Goal: Information Seeking & Learning: Check status

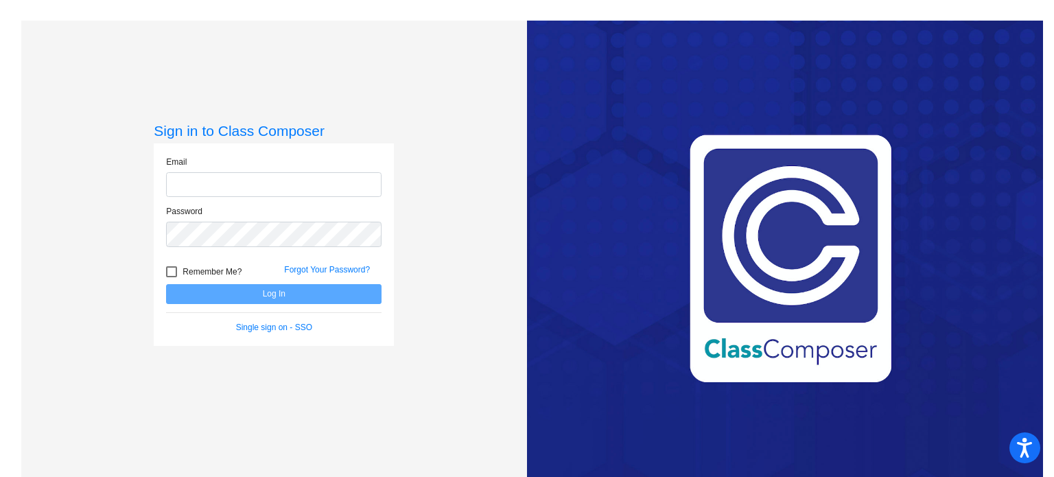
type input "[EMAIL_ADDRESS][DOMAIN_NAME]"
click at [235, 290] on button "Log In" at bounding box center [273, 294] width 215 height 20
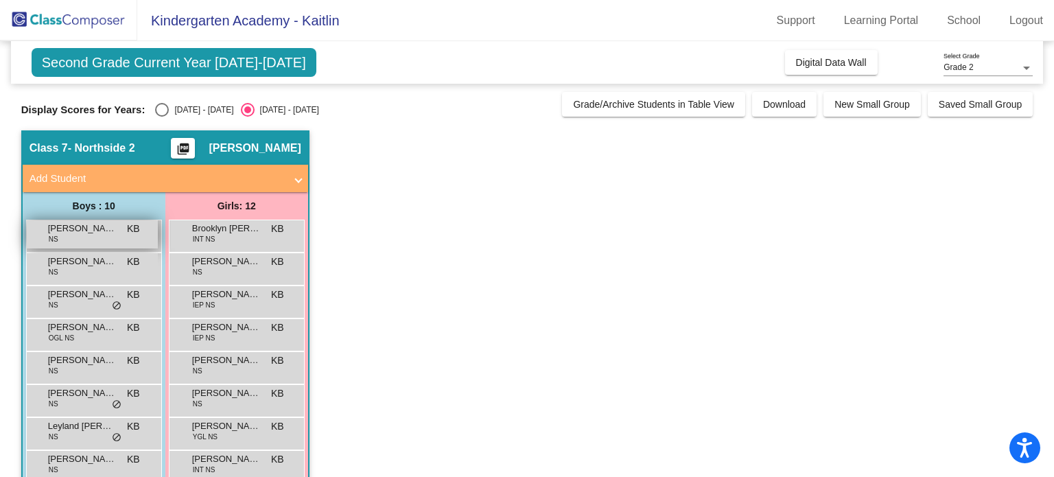
click at [102, 233] on span "[PERSON_NAME]" at bounding box center [82, 229] width 69 height 14
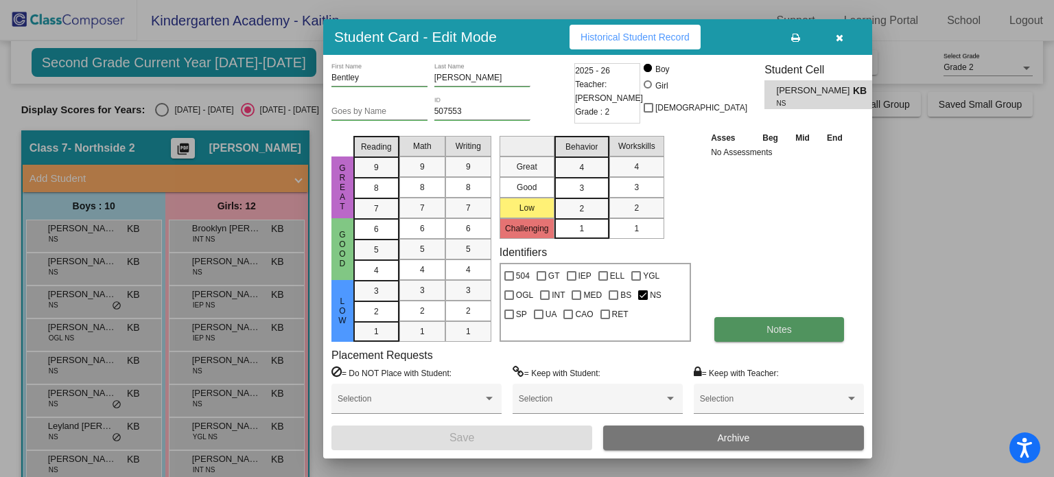
click at [801, 331] on button "Notes" at bounding box center [779, 329] width 130 height 25
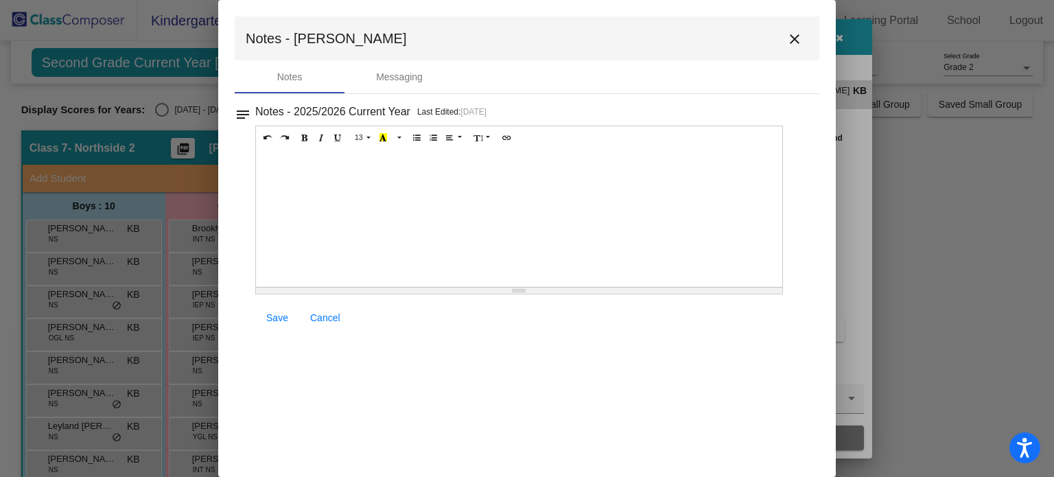
click at [799, 33] on mat-icon "close" at bounding box center [794, 39] width 16 height 16
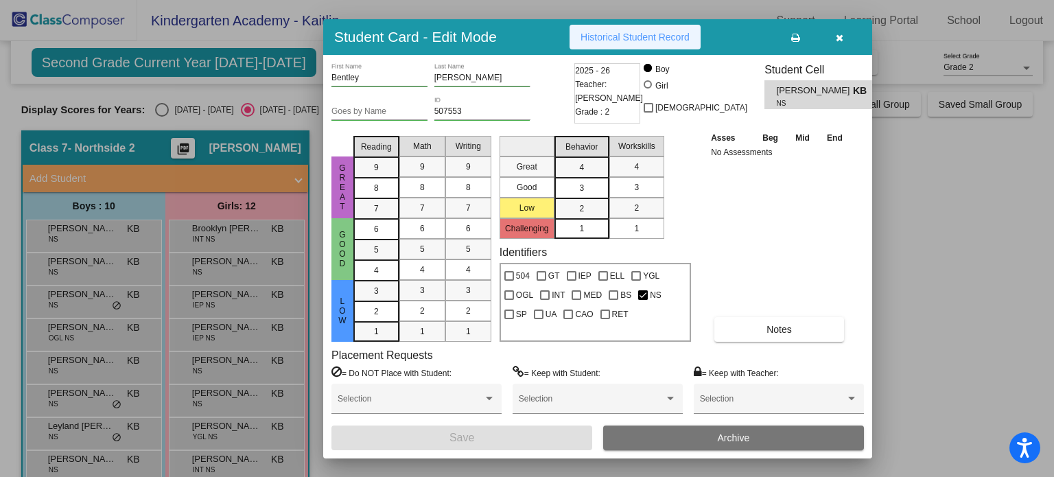
click at [636, 27] on button "Historical Student Record" at bounding box center [634, 37] width 131 height 25
click at [837, 42] on icon "button" at bounding box center [840, 38] width 8 height 10
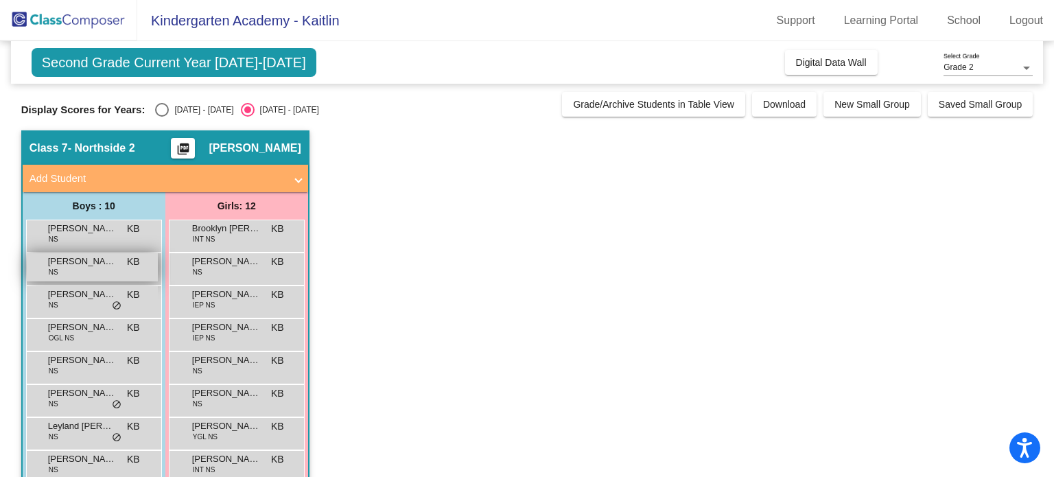
click at [95, 259] on span "Brayden Wagner" at bounding box center [82, 262] width 69 height 14
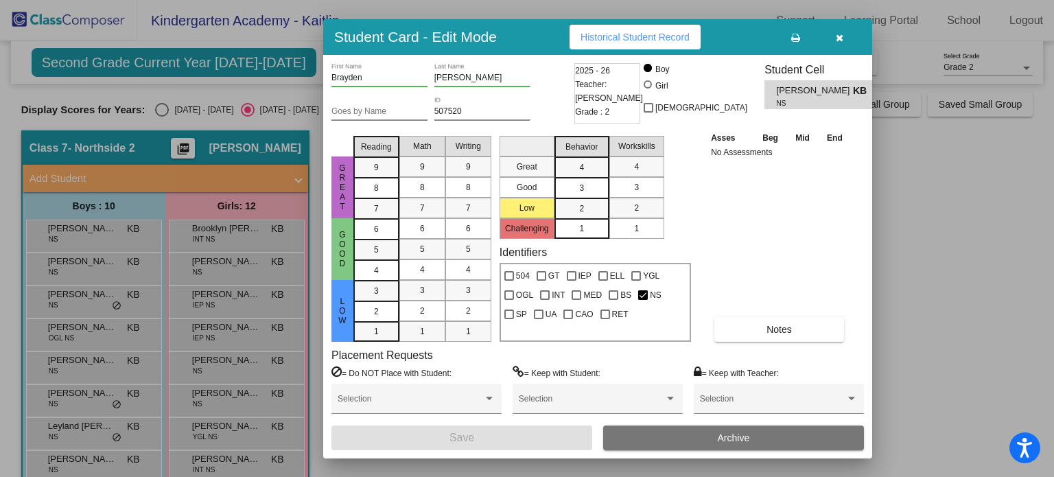
click at [620, 35] on span "Historical Student Record" at bounding box center [634, 37] width 109 height 11
click at [837, 35] on icon "button" at bounding box center [840, 38] width 8 height 10
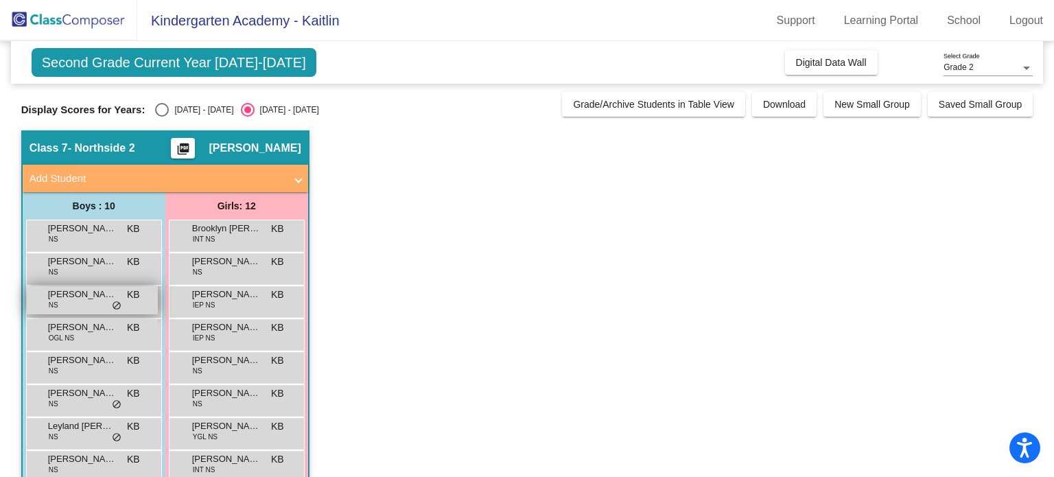
click at [73, 309] on div "Cameron Strayer NS KB lock do_not_disturb_alt" at bounding box center [92, 300] width 131 height 28
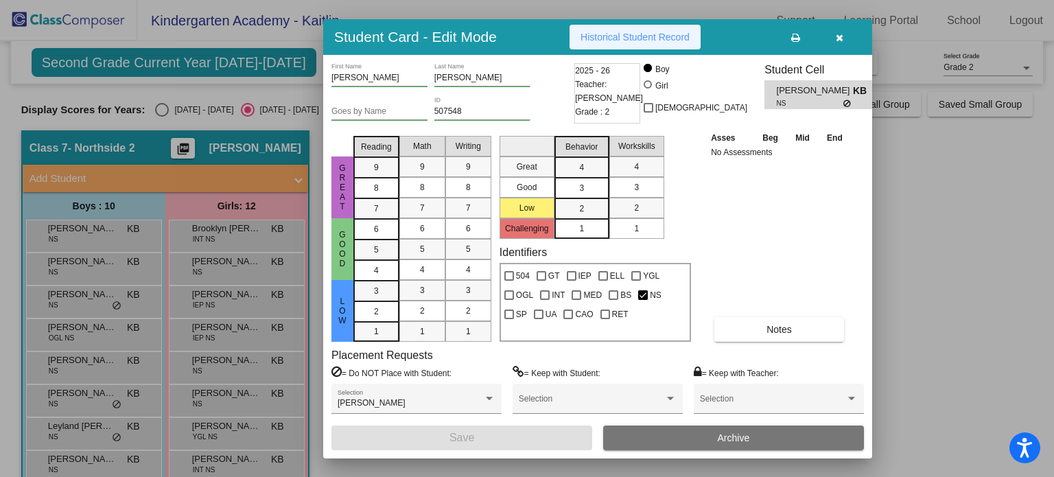
click at [624, 39] on span "Historical Student Record" at bounding box center [634, 37] width 109 height 11
click at [845, 36] on button "button" at bounding box center [839, 37] width 44 height 25
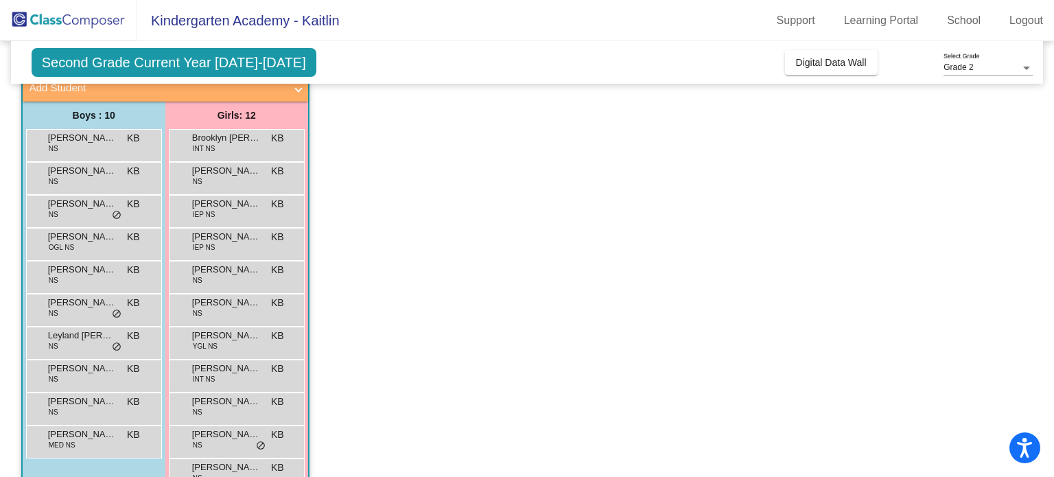
scroll to position [92, 0]
click at [61, 241] on span "OGL NS" at bounding box center [61, 246] width 25 height 10
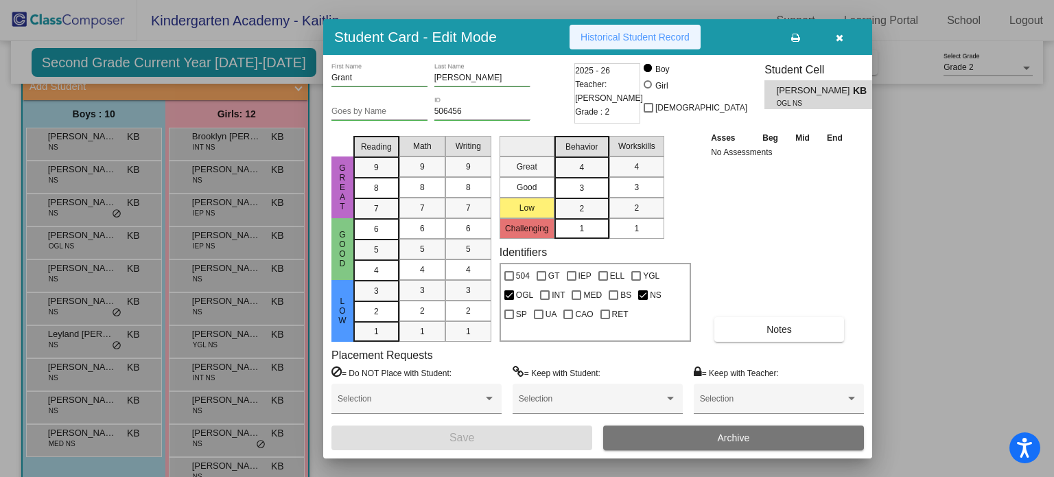
click at [629, 40] on span "Historical Student Record" at bounding box center [634, 37] width 109 height 11
click at [840, 38] on icon "button" at bounding box center [840, 38] width 8 height 10
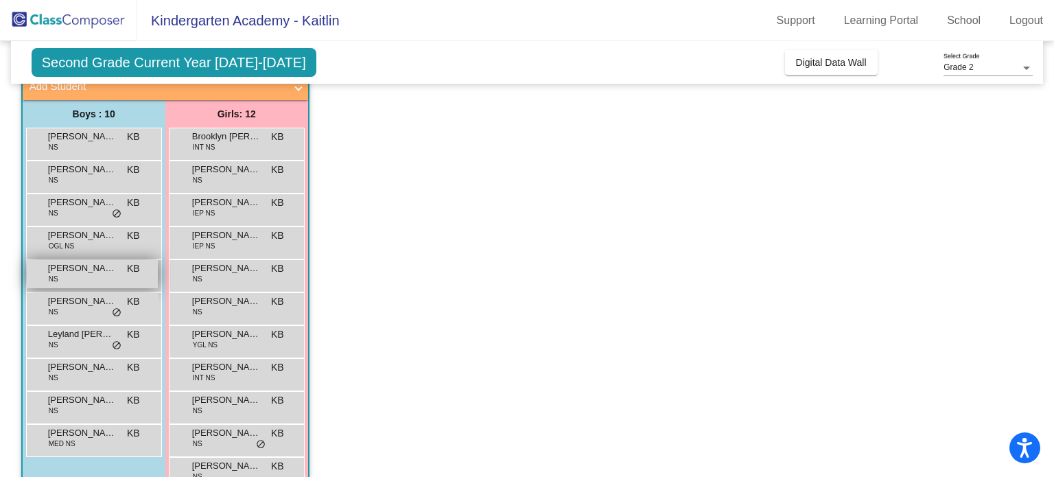
click at [56, 271] on span "Jayden Rivera" at bounding box center [82, 268] width 69 height 14
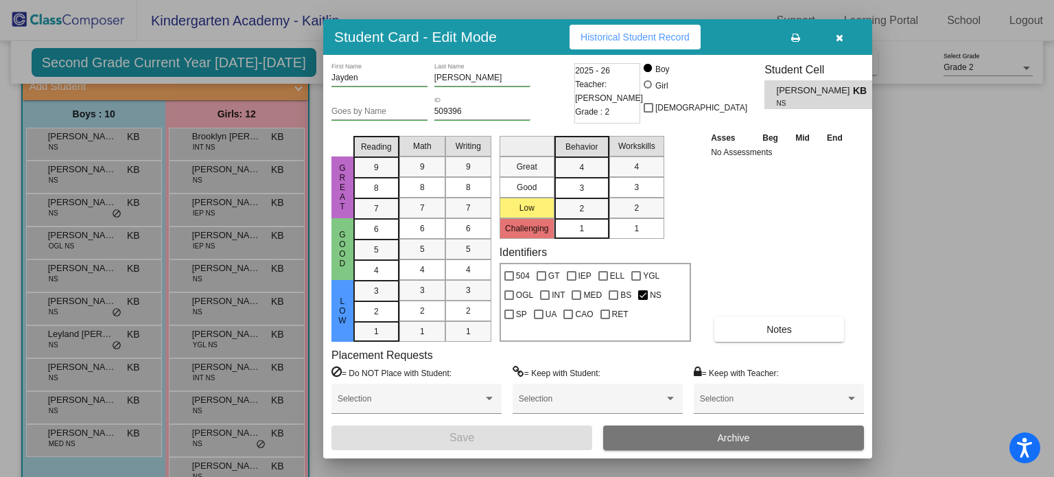
click at [629, 39] on span "Historical Student Record" at bounding box center [634, 37] width 109 height 11
click at [836, 35] on icon "button" at bounding box center [840, 38] width 8 height 10
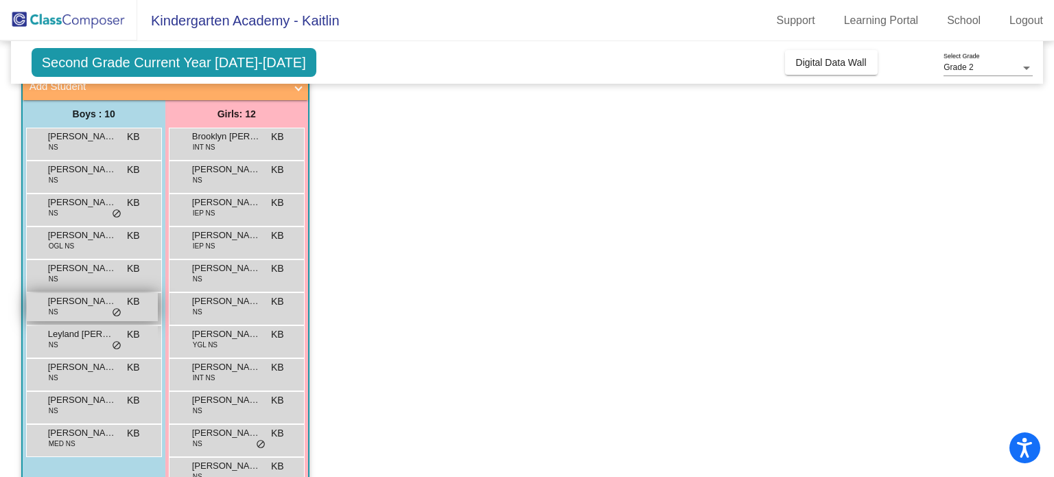
click at [84, 308] on div "Levi Foster NS KB lock do_not_disturb_alt" at bounding box center [92, 307] width 131 height 28
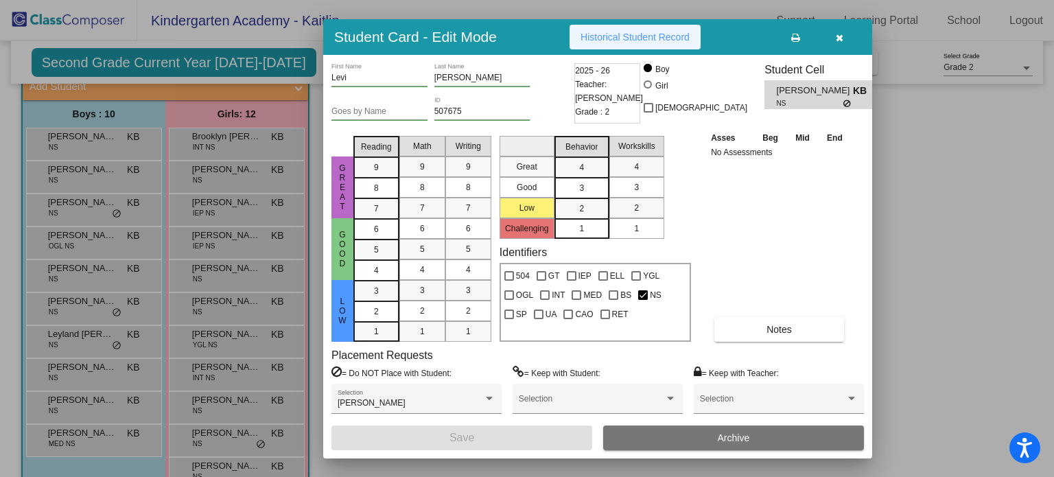
click at [631, 43] on button "Historical Student Record" at bounding box center [634, 37] width 131 height 25
click at [840, 34] on icon "button" at bounding box center [840, 38] width 8 height 10
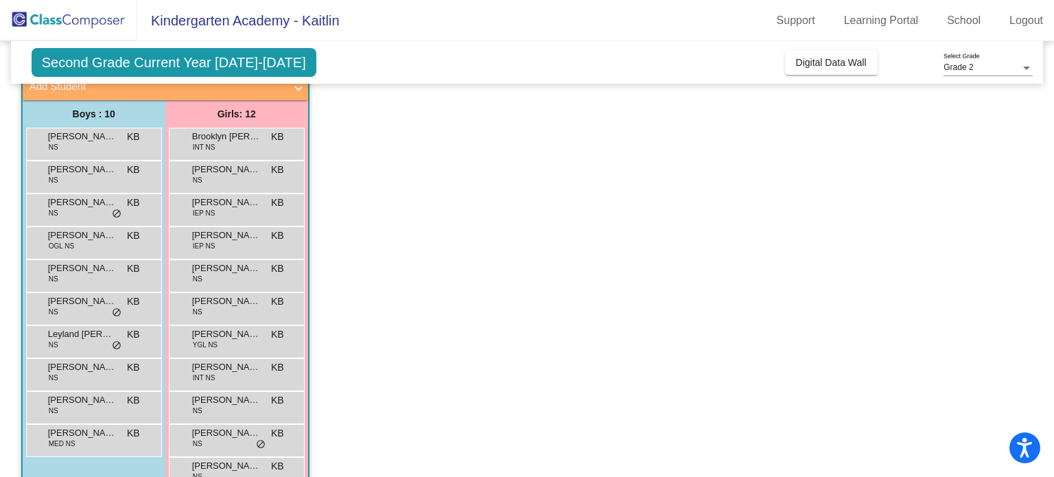
scroll to position [0, 0]
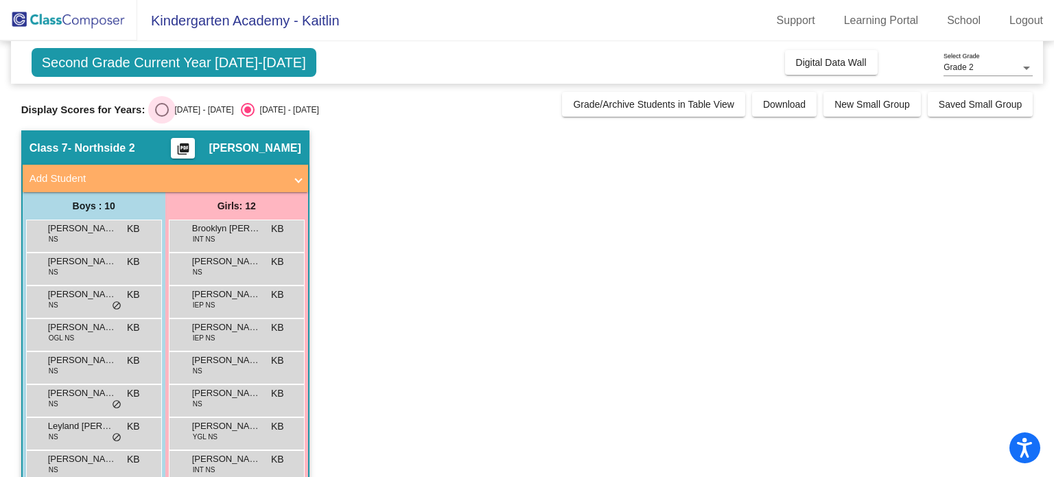
click at [163, 115] on div "Select an option" at bounding box center [162, 110] width 14 height 14
click at [162, 117] on input "2024 - 2025" at bounding box center [161, 117] width 1 height 1
radio input "true"
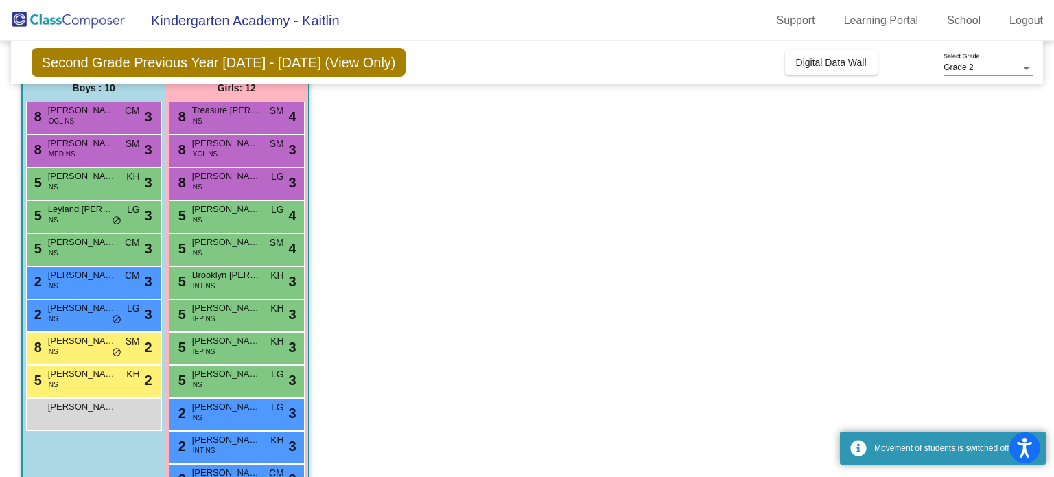
scroll to position [118, 0]
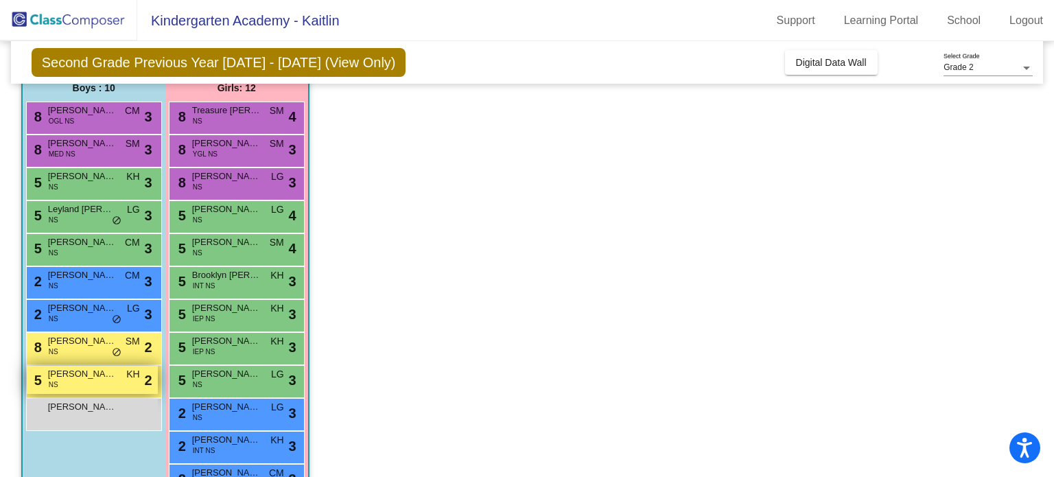
click at [47, 381] on div "5 Quintin Baumgartner NS KH lock do_not_disturb_alt 2" at bounding box center [92, 380] width 131 height 28
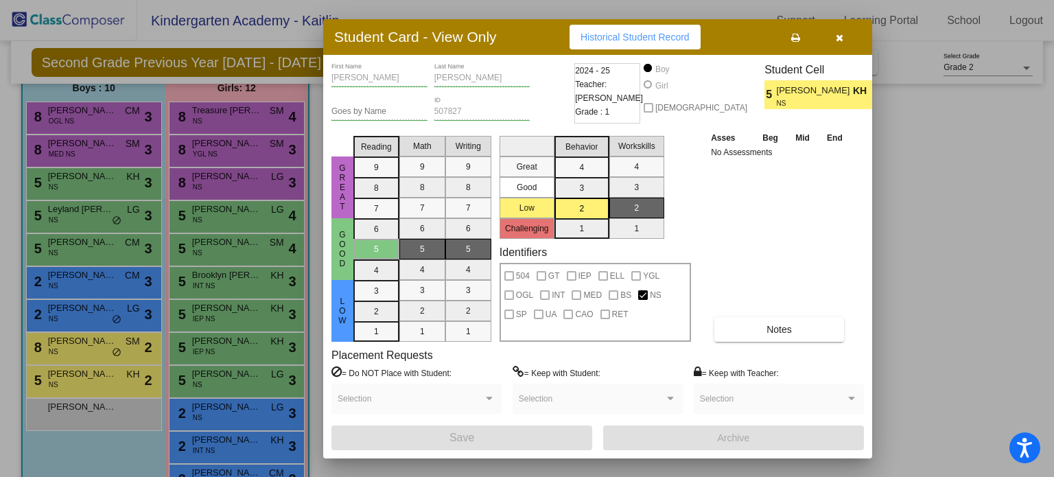
click at [640, 30] on button "Historical Student Record" at bounding box center [634, 37] width 131 height 25
click at [839, 36] on icon "button" at bounding box center [840, 38] width 8 height 10
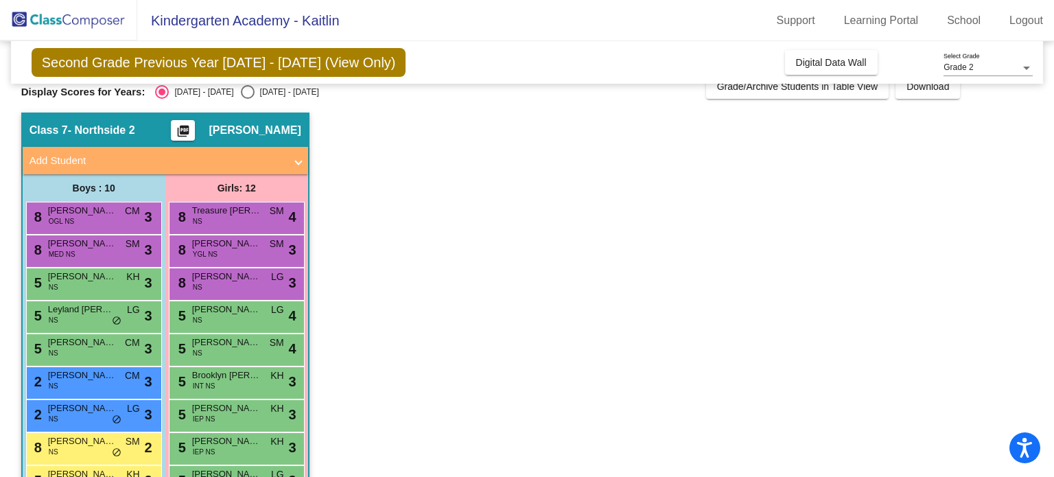
scroll to position [12, 0]
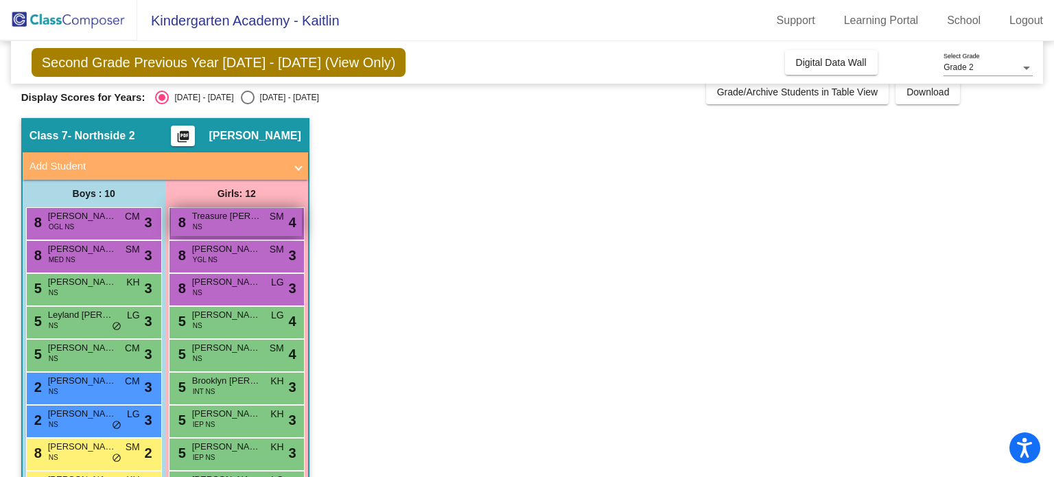
click at [234, 216] on span "Treasure Keller" at bounding box center [226, 216] width 69 height 14
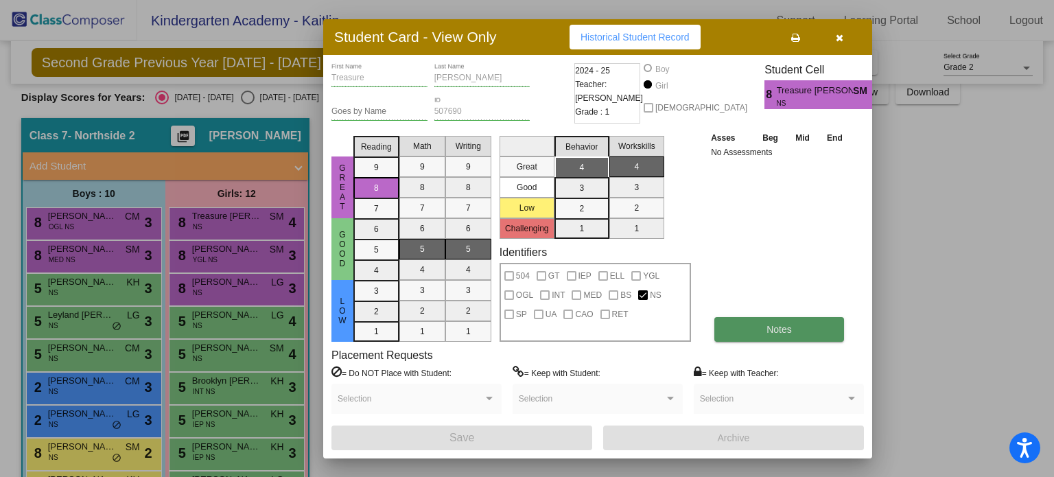
click at [779, 325] on span "Notes" at bounding box center [778, 329] width 25 height 11
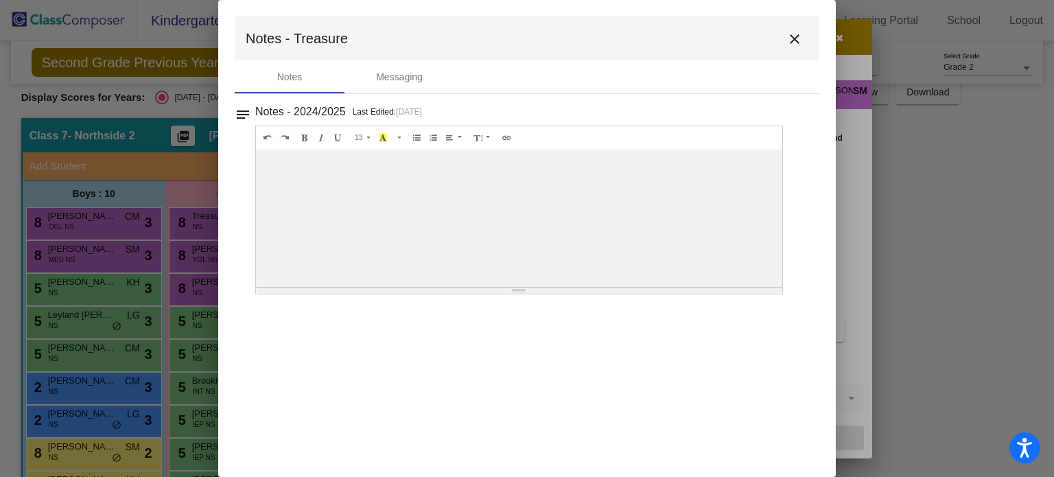
click at [793, 31] on mat-icon "close" at bounding box center [794, 39] width 16 height 16
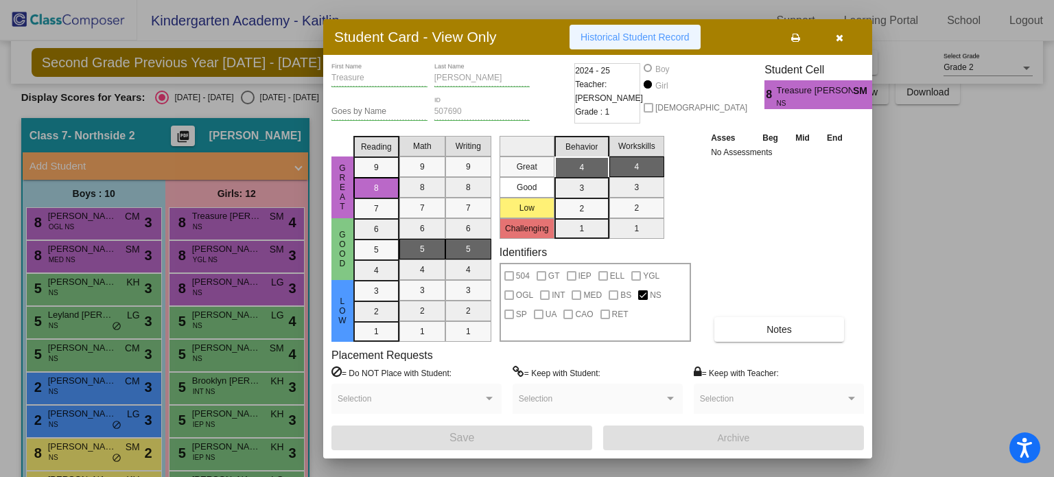
click at [664, 39] on span "Historical Student Record" at bounding box center [634, 37] width 109 height 11
click at [833, 40] on button "button" at bounding box center [839, 37] width 44 height 25
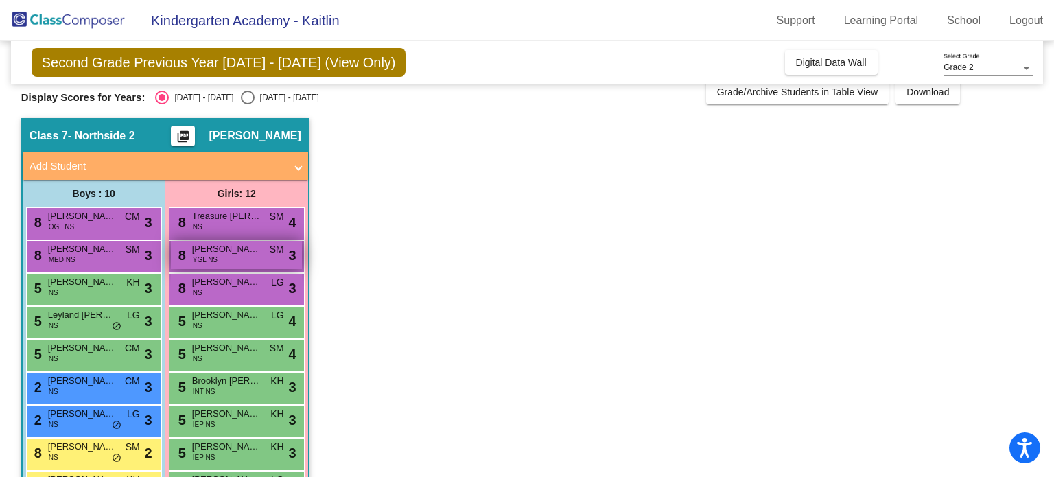
click at [249, 248] on span "Lucy Anderson" at bounding box center [226, 249] width 69 height 14
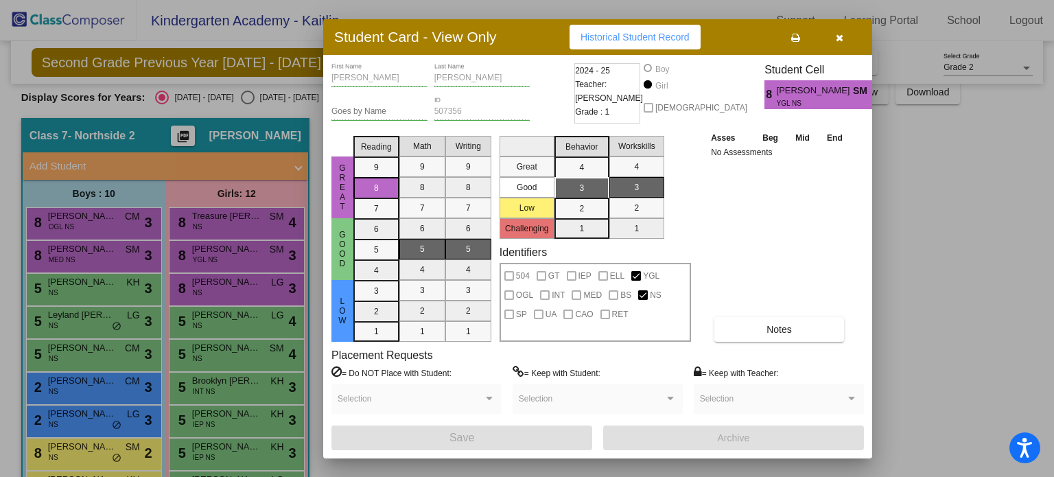
click at [630, 38] on span "Historical Student Record" at bounding box center [634, 37] width 109 height 11
click at [838, 38] on icon "button" at bounding box center [840, 38] width 8 height 10
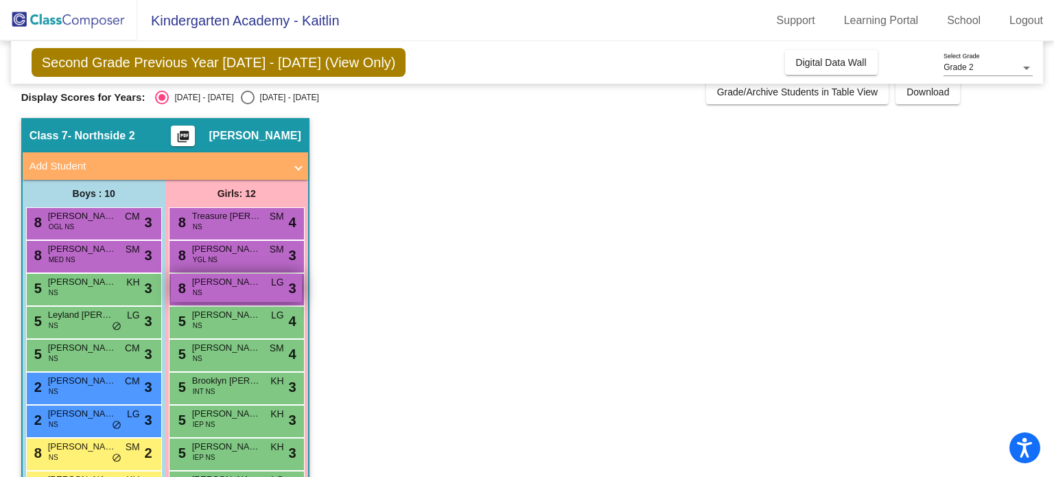
scroll to position [102, 0]
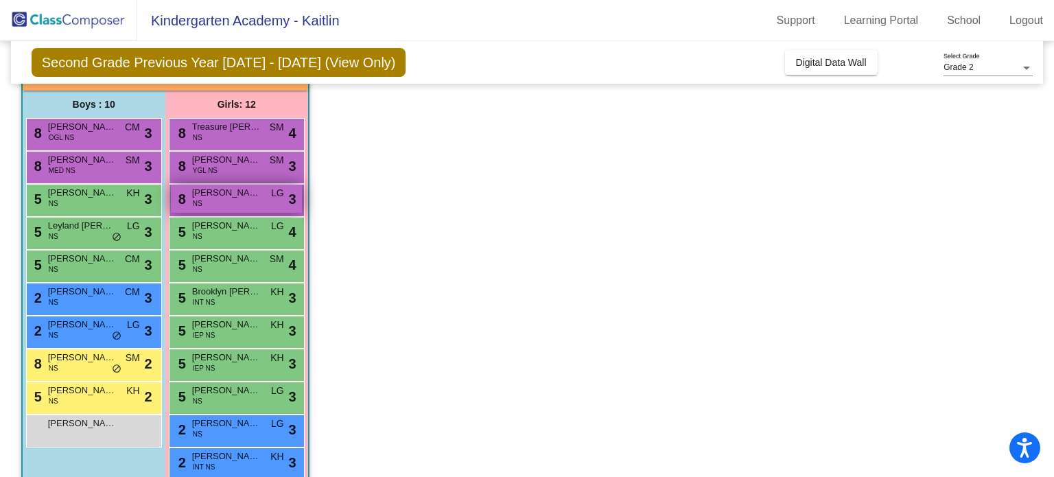
click at [213, 196] on span "Remi Ennis" at bounding box center [226, 193] width 69 height 14
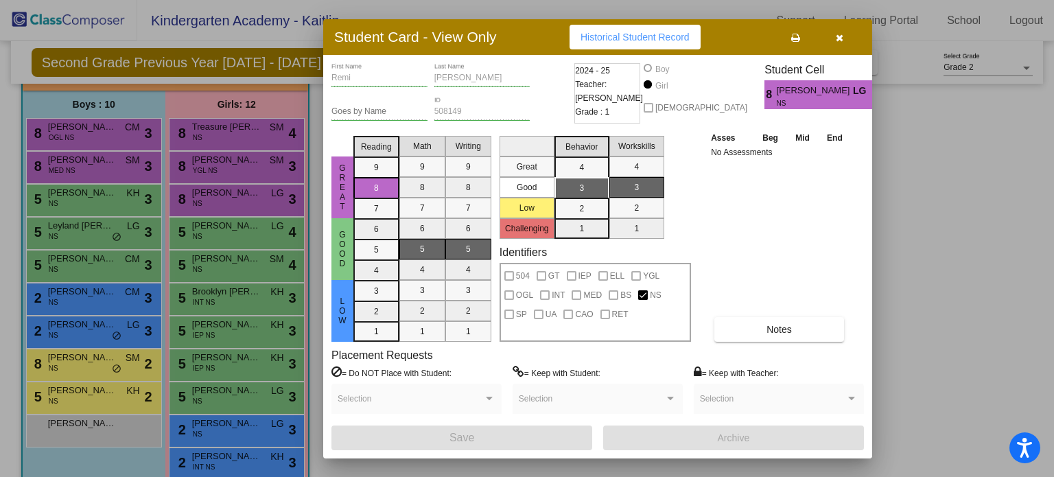
click at [637, 36] on span "Historical Student Record" at bounding box center [634, 37] width 109 height 11
click at [838, 34] on icon "button" at bounding box center [840, 38] width 8 height 10
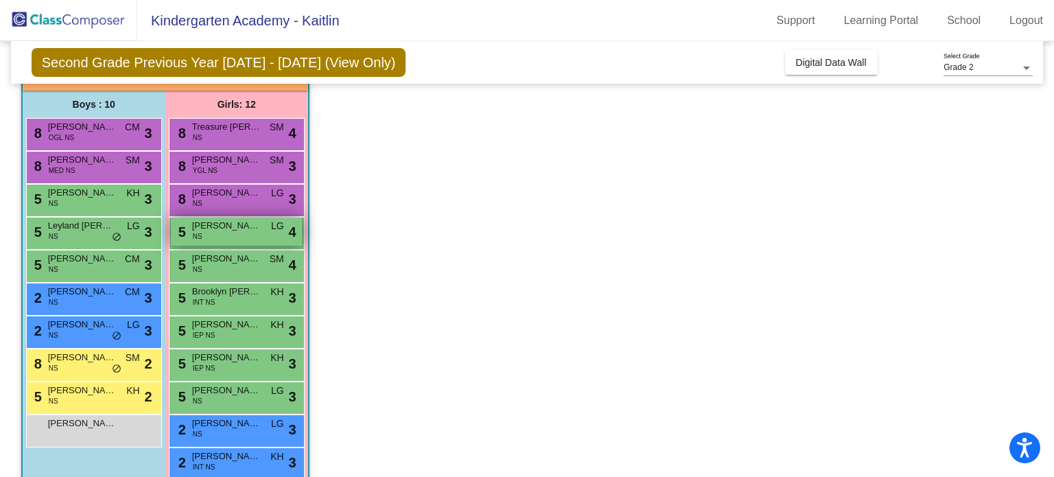
click at [230, 227] on span "Cassandra Pankevitch" at bounding box center [226, 226] width 69 height 14
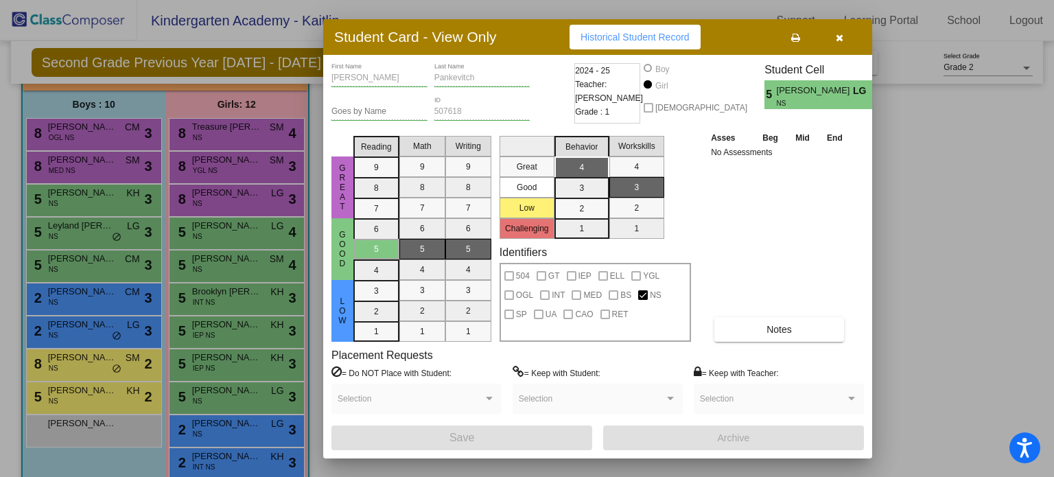
click at [640, 40] on span "Historical Student Record" at bounding box center [634, 37] width 109 height 11
click at [840, 33] on icon "button" at bounding box center [840, 38] width 8 height 10
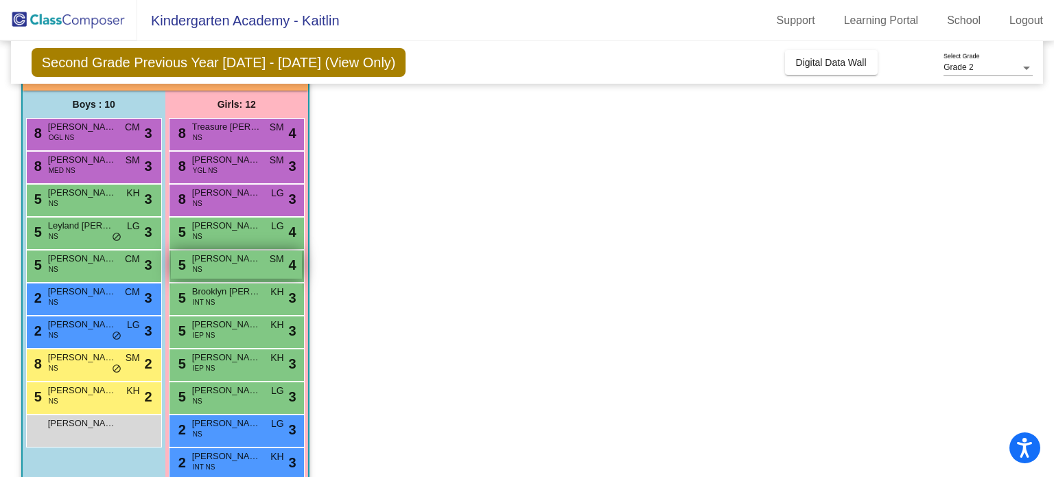
click at [209, 266] on div "5 Morgan Buckwalter NS SM lock do_not_disturb_alt 4" at bounding box center [236, 264] width 131 height 28
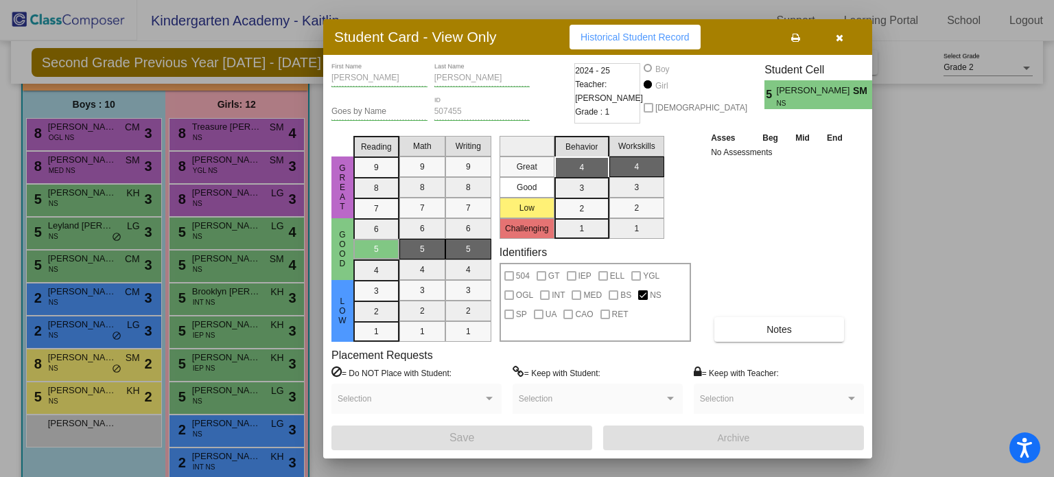
click at [630, 37] on span "Historical Student Record" at bounding box center [634, 37] width 109 height 11
click at [838, 36] on icon "button" at bounding box center [840, 38] width 8 height 10
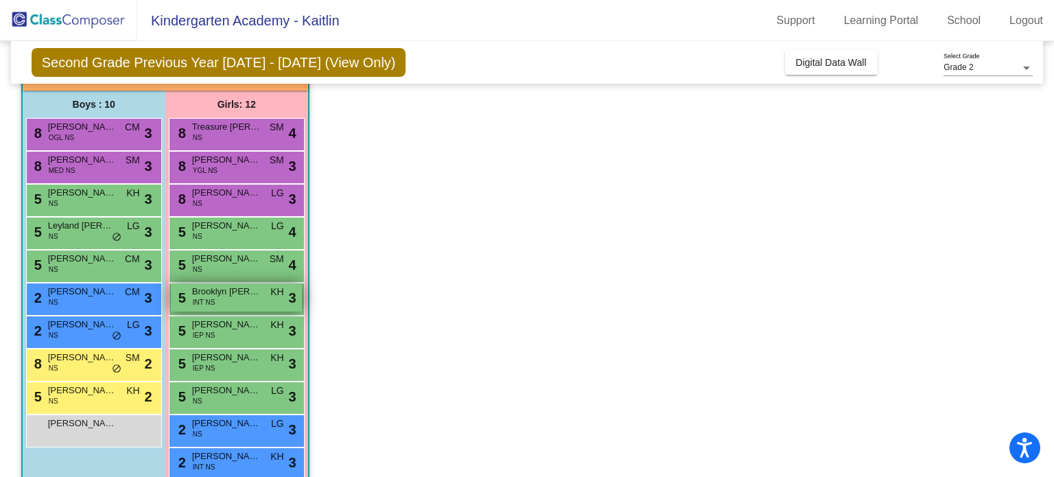
click at [226, 293] on span "Brooklyn Kern" at bounding box center [226, 292] width 69 height 14
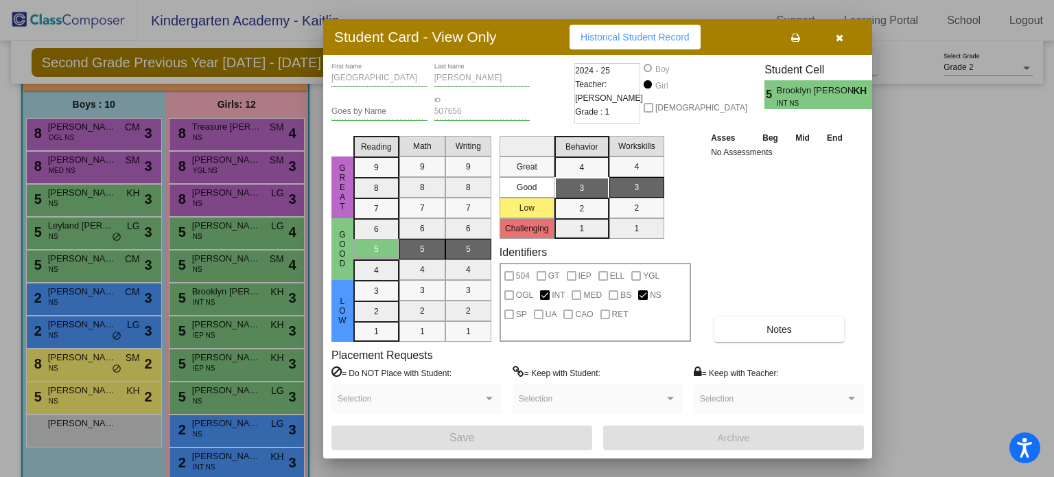
click at [626, 36] on span "Historical Student Record" at bounding box center [634, 37] width 109 height 11
click at [836, 36] on icon "button" at bounding box center [840, 38] width 8 height 10
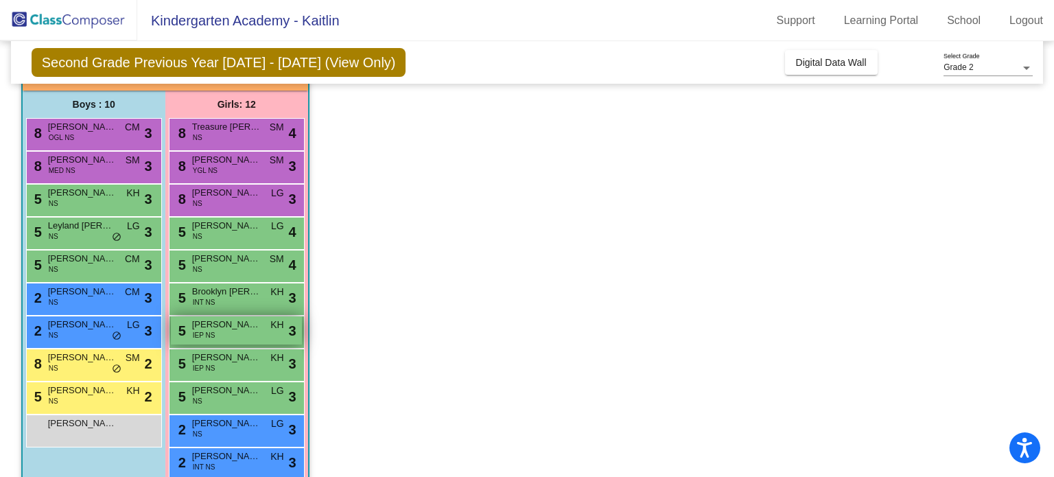
click at [213, 332] on span "IEP NS" at bounding box center [204, 335] width 23 height 10
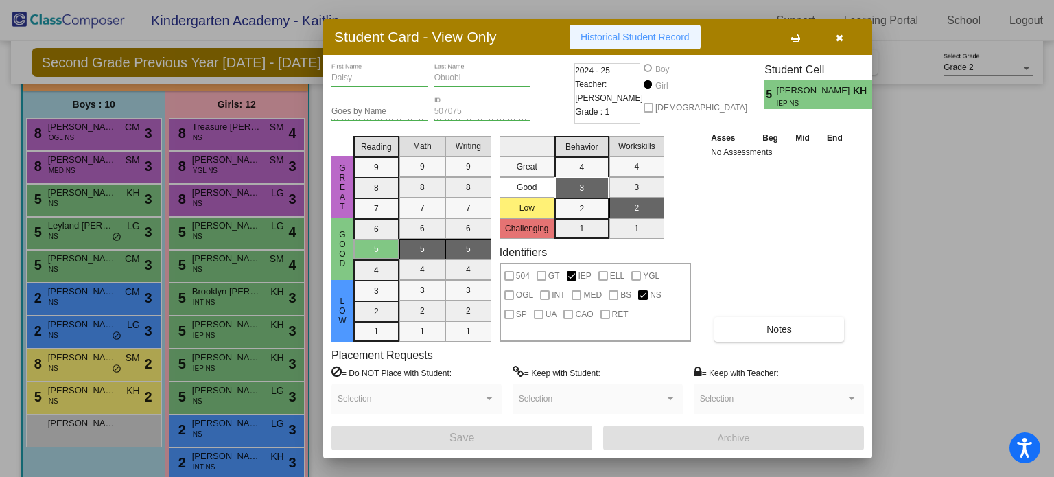
click at [623, 36] on span "Historical Student Record" at bounding box center [634, 37] width 109 height 11
click at [839, 34] on icon "button" at bounding box center [840, 38] width 8 height 10
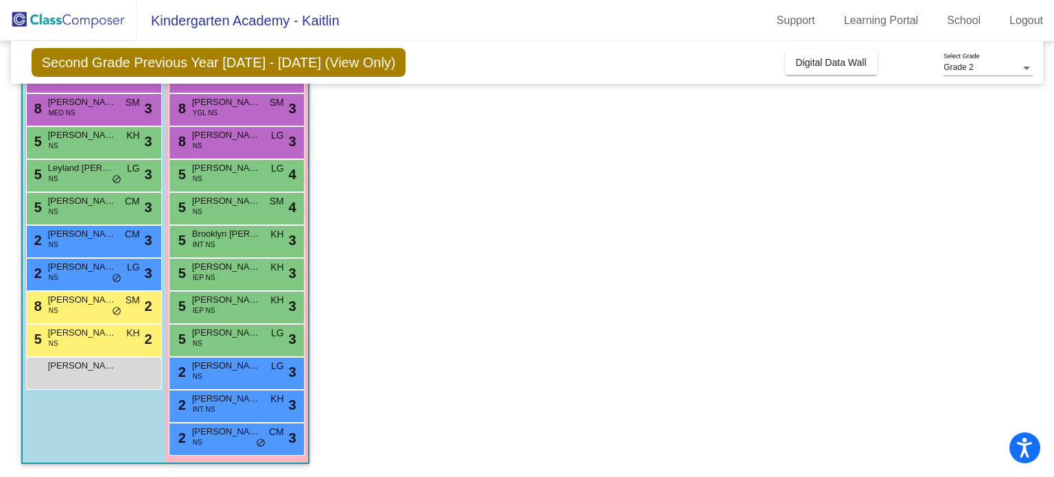
scroll to position [158, 0]
click at [220, 307] on div "5 Gianna Ortiz IEP NS KH lock do_not_disturb_alt 3" at bounding box center [236, 306] width 131 height 28
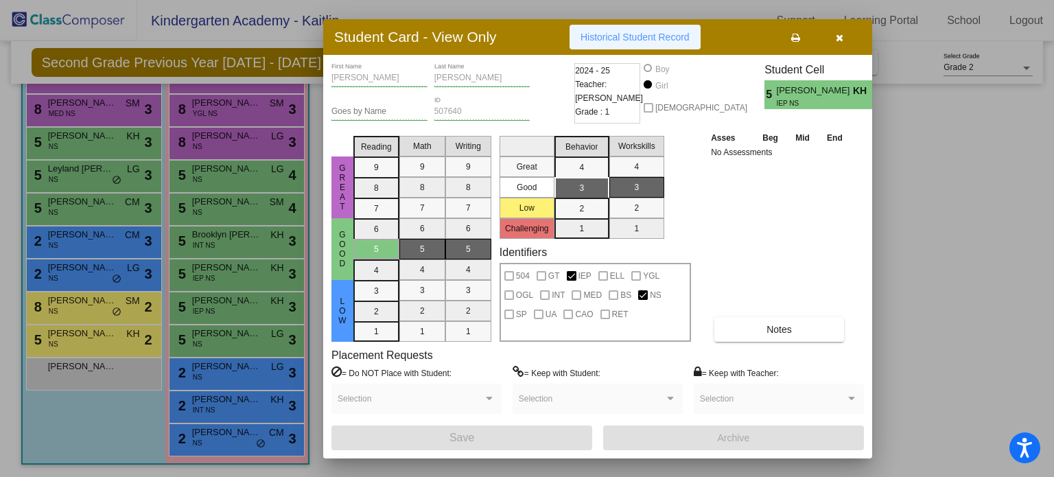
click at [639, 30] on button "Historical Student Record" at bounding box center [634, 37] width 131 height 25
click at [836, 38] on icon "button" at bounding box center [840, 38] width 8 height 10
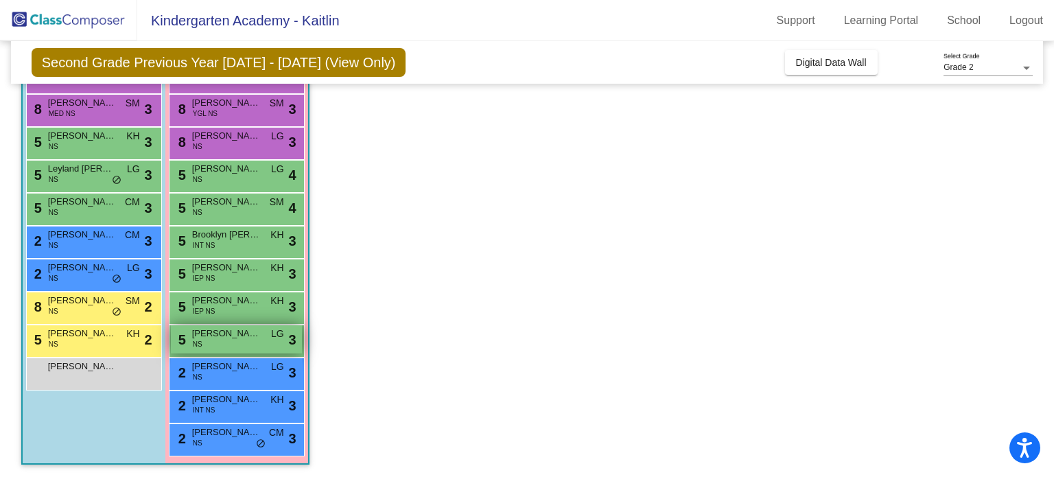
click at [213, 327] on span "Kathryn Buffington" at bounding box center [226, 334] width 69 height 14
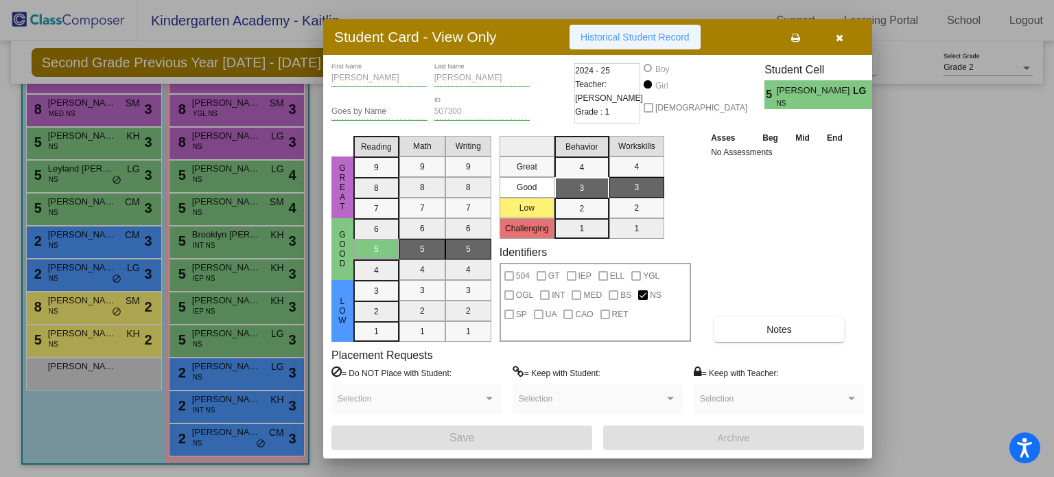
click at [645, 33] on span "Historical Student Record" at bounding box center [634, 37] width 109 height 11
click at [840, 38] on icon "button" at bounding box center [840, 38] width 8 height 10
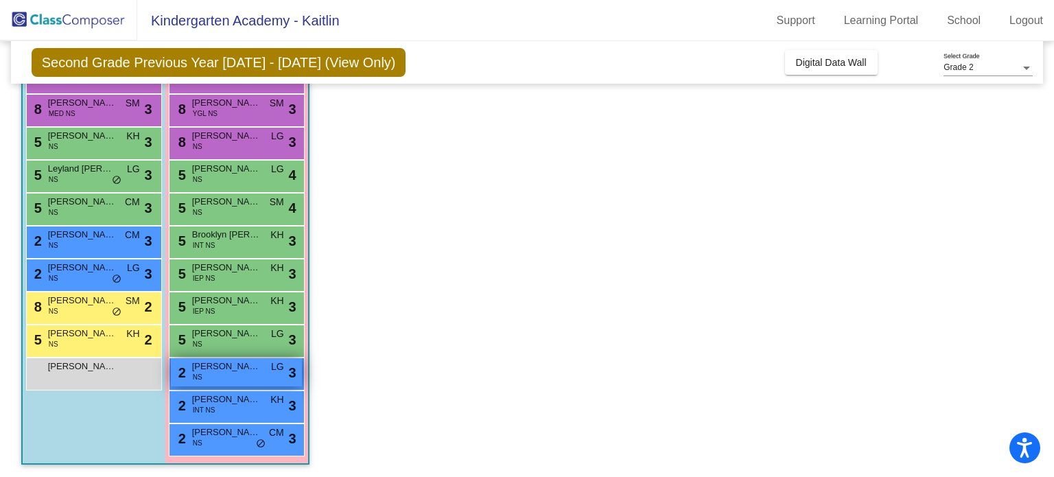
click at [214, 367] on span "Kylie Dupert" at bounding box center [226, 367] width 69 height 14
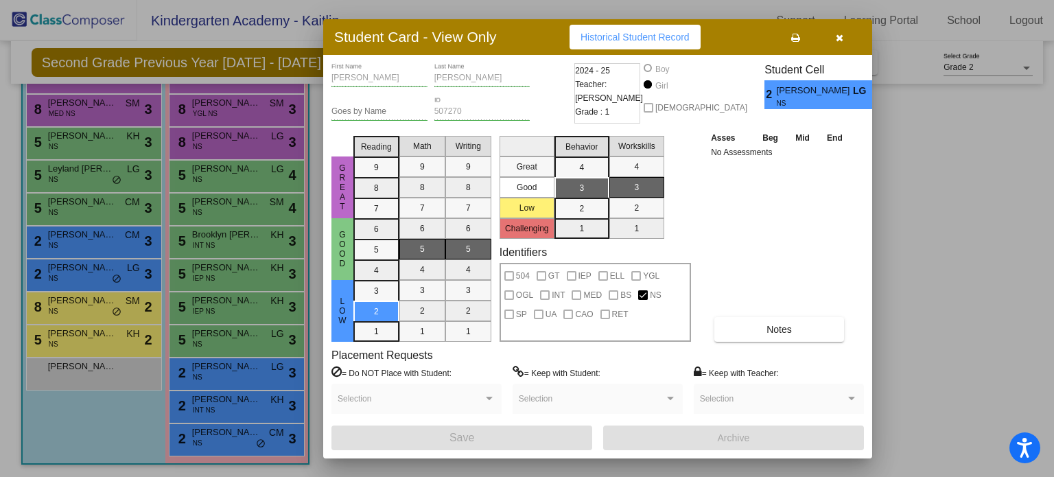
click at [631, 33] on span "Historical Student Record" at bounding box center [634, 37] width 109 height 11
click at [842, 38] on icon "button" at bounding box center [840, 38] width 8 height 10
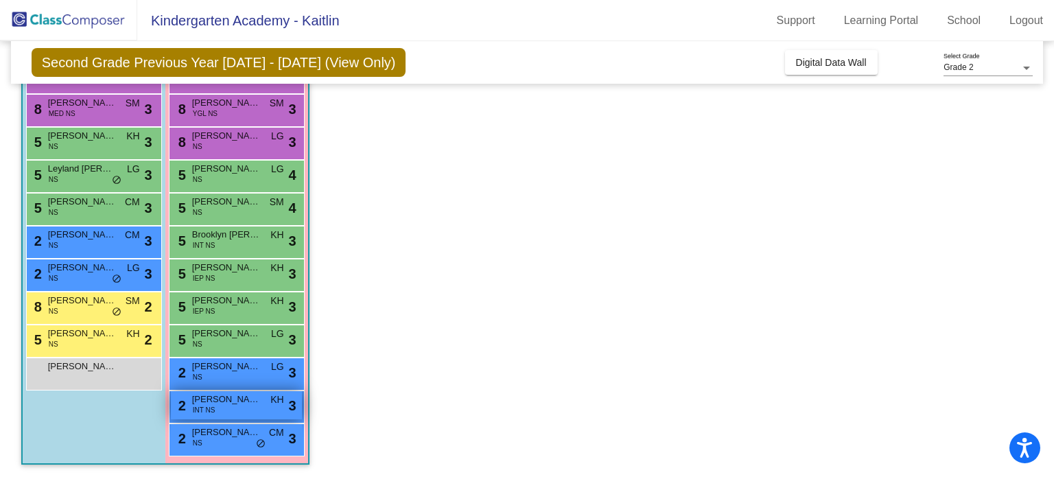
click at [220, 405] on div "2 Marina Wanis INT NS KH lock do_not_disturb_alt 3" at bounding box center [236, 405] width 131 height 28
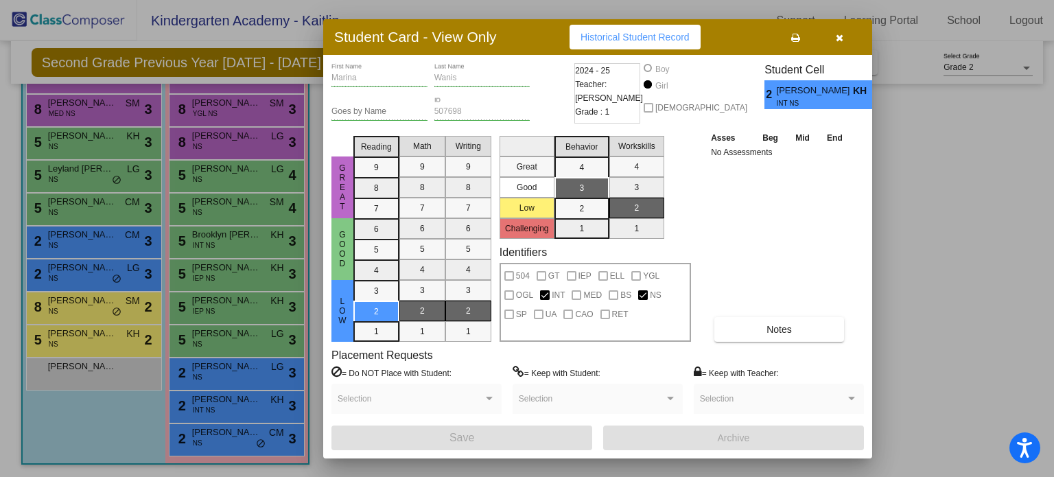
click at [608, 32] on span "Historical Student Record" at bounding box center [634, 37] width 109 height 11
click at [836, 39] on icon "button" at bounding box center [840, 38] width 8 height 10
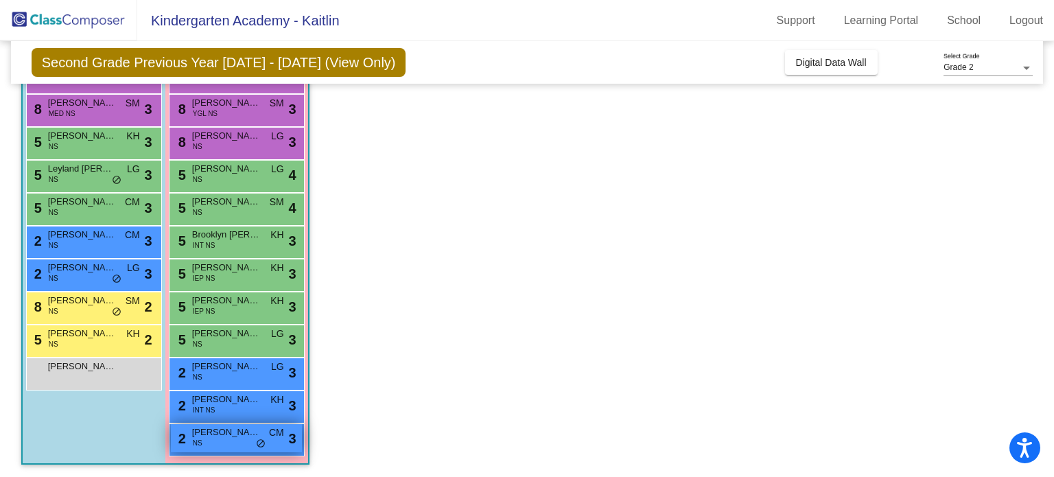
click at [222, 432] on span "Piper Stopka" at bounding box center [226, 432] width 69 height 14
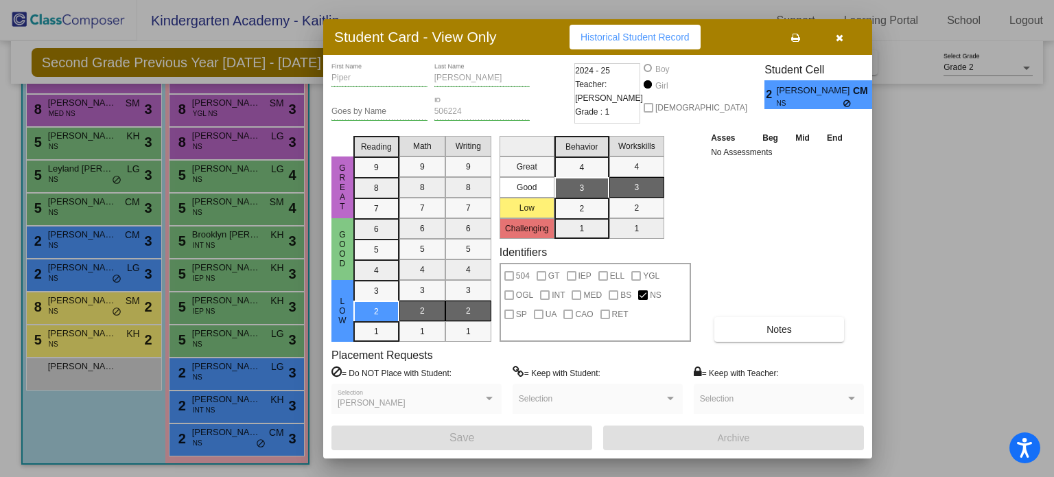
click at [661, 35] on span "Historical Student Record" at bounding box center [634, 37] width 109 height 11
